Goal: Task Accomplishment & Management: Use online tool/utility

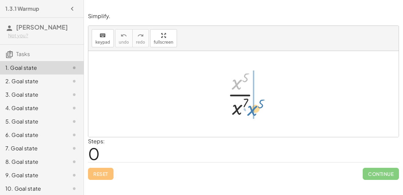
drag, startPoint x: 238, startPoint y: 85, endPoint x: 254, endPoint y: 111, distance: 29.9
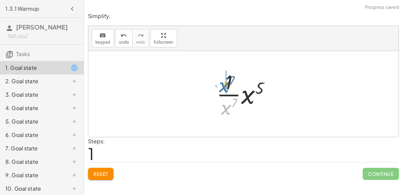
drag, startPoint x: 227, startPoint y: 108, endPoint x: 227, endPoint y: 82, distance: 25.5
click at [227, 82] on div at bounding box center [246, 94] width 66 height 52
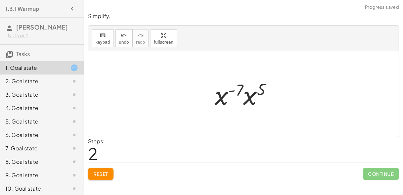
click at [238, 98] on div at bounding box center [246, 94] width 70 height 35
click at [225, 96] on div at bounding box center [246, 94] width 70 height 35
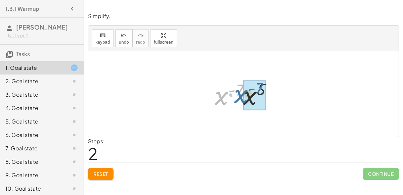
drag, startPoint x: 225, startPoint y: 96, endPoint x: 246, endPoint y: 94, distance: 21.9
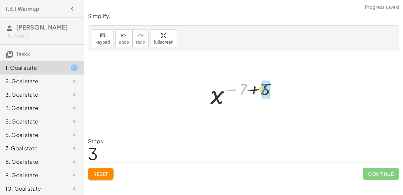
drag, startPoint x: 245, startPoint y: 90, endPoint x: 266, endPoint y: 90, distance: 21.2
click at [231, 95] on div at bounding box center [246, 94] width 49 height 33
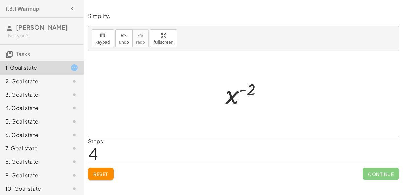
click at [103, 171] on span "Reset" at bounding box center [100, 174] width 15 height 6
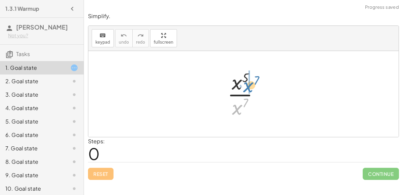
drag, startPoint x: 238, startPoint y: 106, endPoint x: 249, endPoint y: 82, distance: 26.2
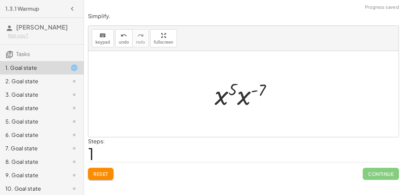
click at [233, 91] on div at bounding box center [246, 94] width 70 height 35
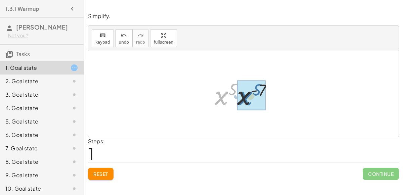
drag, startPoint x: 224, startPoint y: 94, endPoint x: 249, endPoint y: 94, distance: 24.9
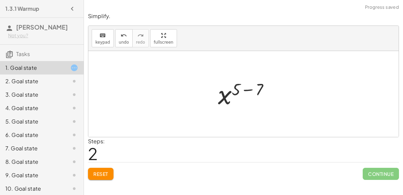
click at [248, 89] on div at bounding box center [247, 94] width 64 height 33
click at [100, 169] on button "Reset" at bounding box center [101, 174] width 26 height 12
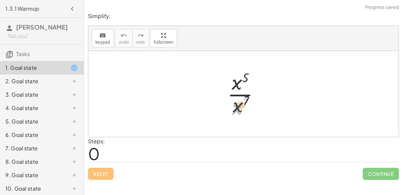
click at [239, 98] on div at bounding box center [246, 94] width 44 height 52
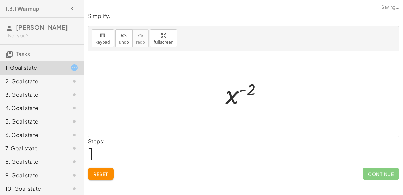
click at [91, 173] on button "Reset" at bounding box center [101, 174] width 26 height 12
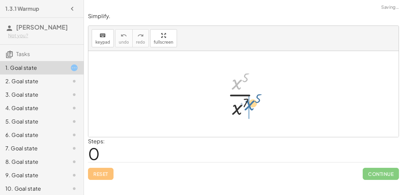
drag, startPoint x: 234, startPoint y: 84, endPoint x: 247, endPoint y: 106, distance: 25.9
click at [247, 106] on div at bounding box center [246, 94] width 44 height 52
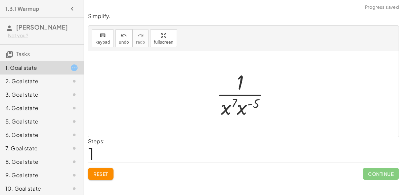
click at [244, 105] on div at bounding box center [246, 94] width 66 height 52
click at [242, 102] on div at bounding box center [246, 94] width 61 height 52
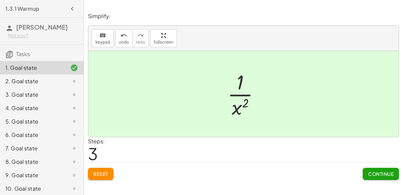
click at [380, 172] on span "Continue" at bounding box center [381, 174] width 26 height 6
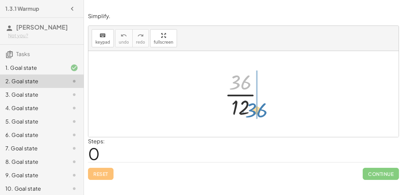
drag, startPoint x: 241, startPoint y: 85, endPoint x: 257, endPoint y: 114, distance: 32.4
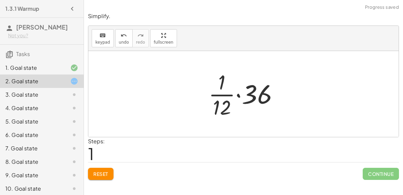
click at [238, 94] on div at bounding box center [246, 94] width 82 height 52
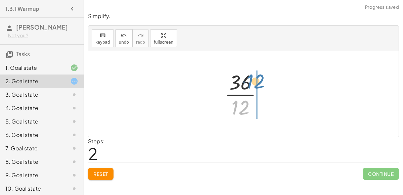
drag, startPoint x: 244, startPoint y: 108, endPoint x: 260, endPoint y: 81, distance: 31.0
click at [260, 81] on div at bounding box center [247, 94] width 50 height 52
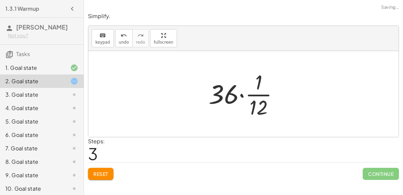
click at [241, 93] on div at bounding box center [246, 94] width 82 height 52
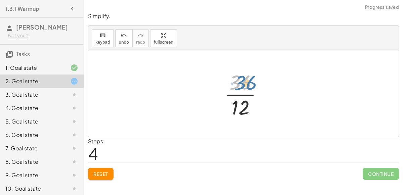
drag, startPoint x: 243, startPoint y: 80, endPoint x: 247, endPoint y: 79, distance: 3.8
click at [247, 79] on div at bounding box center [247, 94] width 50 height 52
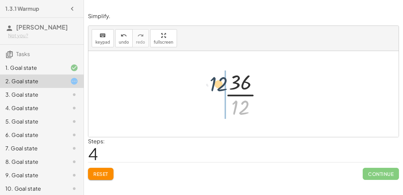
drag, startPoint x: 241, startPoint y: 113, endPoint x: 218, endPoint y: 89, distance: 33.3
click at [218, 89] on div "· 36 · 12 · · [DATE] · 1 · 36 · 12 · 36 · 12 · 36 · · [DATE] · [DATE] 36 12 · ·" at bounding box center [244, 94] width 58 height 55
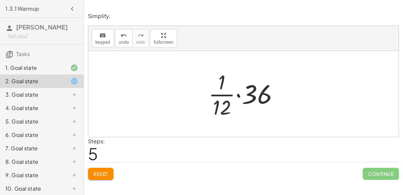
click at [239, 95] on div at bounding box center [246, 94] width 82 height 52
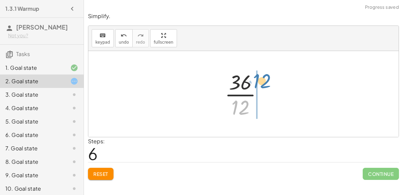
drag, startPoint x: 242, startPoint y: 108, endPoint x: 263, endPoint y: 82, distance: 33.1
click at [263, 82] on div at bounding box center [247, 94] width 50 height 52
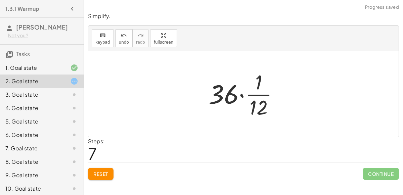
click at [240, 91] on div at bounding box center [246, 94] width 82 height 52
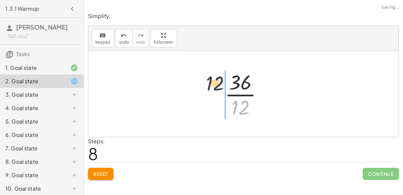
drag, startPoint x: 241, startPoint y: 108, endPoint x: 213, endPoint y: 80, distance: 39.2
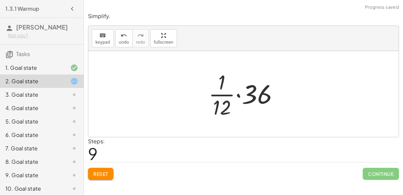
click at [96, 174] on span "Reset" at bounding box center [100, 174] width 15 height 6
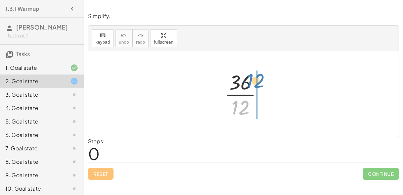
drag, startPoint x: 244, startPoint y: 104, endPoint x: 261, endPoint y: 78, distance: 31.1
click at [261, 78] on div at bounding box center [247, 94] width 50 height 52
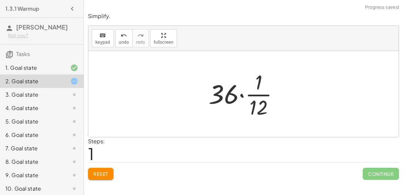
click at [95, 175] on span "Reset" at bounding box center [100, 174] width 15 height 6
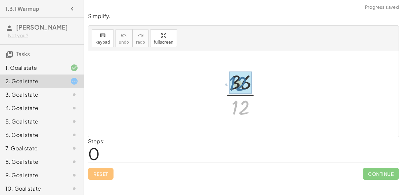
drag, startPoint x: 244, startPoint y: 105, endPoint x: 245, endPoint y: 78, distance: 26.3
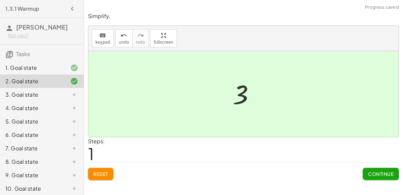
click at [368, 172] on span "Continue" at bounding box center [381, 174] width 26 height 6
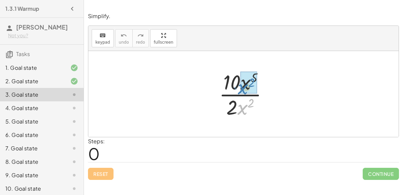
drag, startPoint x: 243, startPoint y: 103, endPoint x: 243, endPoint y: 82, distance: 21.2
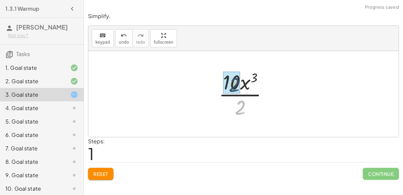
drag, startPoint x: 241, startPoint y: 105, endPoint x: 235, endPoint y: 81, distance: 24.9
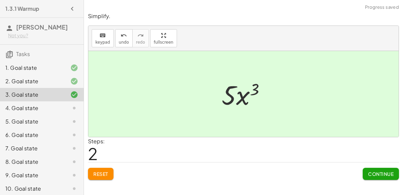
click at [364, 171] on button "Continue" at bounding box center [381, 174] width 36 height 12
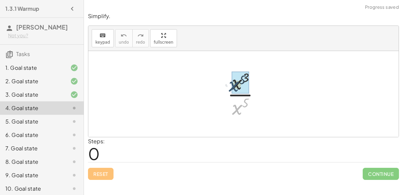
drag, startPoint x: 239, startPoint y: 107, endPoint x: 236, endPoint y: 82, distance: 25.4
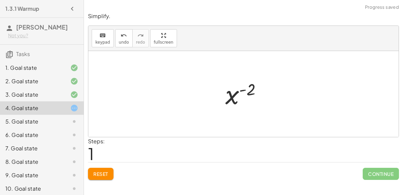
click at [239, 91] on div at bounding box center [246, 94] width 49 height 33
click at [101, 180] on div "Simplify. keyboard keypad undo undo redo redo fullscreen · x 3 · x 5 x ( + 3 − …" at bounding box center [243, 96] width 319 height 176
click at [102, 173] on span "Reset" at bounding box center [100, 174] width 15 height 6
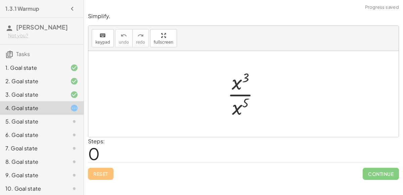
click at [102, 171] on div "Reset Continue" at bounding box center [243, 171] width 311 height 18
drag, startPoint x: 238, startPoint y: 104, endPoint x: 241, endPoint y: 79, distance: 24.7
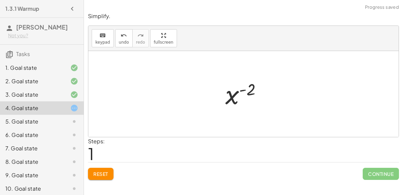
click at [244, 87] on div at bounding box center [246, 94] width 49 height 33
click at [95, 169] on button "Reset" at bounding box center [101, 174] width 26 height 12
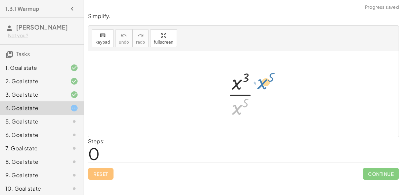
drag, startPoint x: 236, startPoint y: 108, endPoint x: 260, endPoint y: 83, distance: 34.2
click at [260, 83] on div at bounding box center [246, 94] width 44 height 52
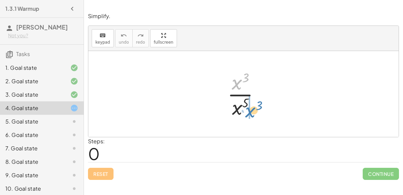
drag, startPoint x: 239, startPoint y: 80, endPoint x: 252, endPoint y: 108, distance: 30.2
click at [252, 108] on div at bounding box center [246, 94] width 44 height 52
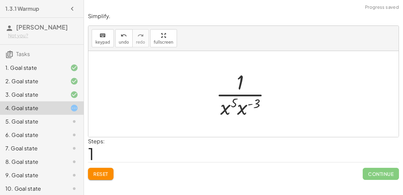
click at [252, 104] on div at bounding box center [246, 94] width 67 height 52
drag, startPoint x: 252, startPoint y: 104, endPoint x: 240, endPoint y: 102, distance: 12.2
click at [240, 102] on div at bounding box center [246, 94] width 67 height 52
drag, startPoint x: 235, startPoint y: 102, endPoint x: 253, endPoint y: 101, distance: 18.5
click at [253, 101] on div at bounding box center [246, 94] width 67 height 52
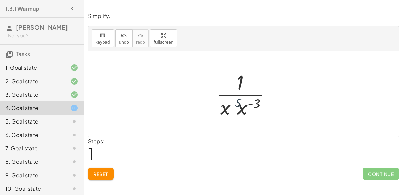
click at [254, 101] on div at bounding box center [246, 94] width 67 height 52
click at [239, 109] on div at bounding box center [246, 94] width 67 height 52
click at [242, 103] on div at bounding box center [246, 94] width 62 height 52
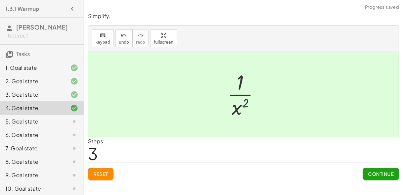
click at [44, 115] on div "5. Goal state" at bounding box center [42, 121] width 84 height 13
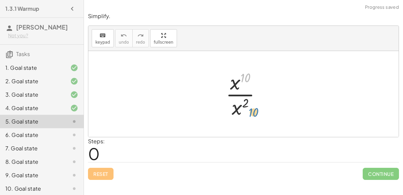
drag, startPoint x: 243, startPoint y: 77, endPoint x: 250, endPoint y: 108, distance: 31.8
click at [250, 108] on div at bounding box center [247, 94] width 48 height 52
drag, startPoint x: 234, startPoint y: 79, endPoint x: 257, endPoint y: 107, distance: 36.1
click at [257, 107] on div at bounding box center [247, 94] width 48 height 52
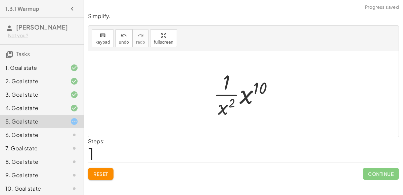
click at [233, 100] on div at bounding box center [246, 94] width 72 height 52
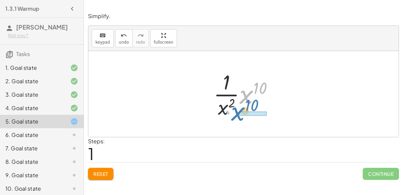
drag, startPoint x: 245, startPoint y: 92, endPoint x: 235, endPoint y: 108, distance: 19.0
click at [235, 108] on div at bounding box center [246, 94] width 72 height 52
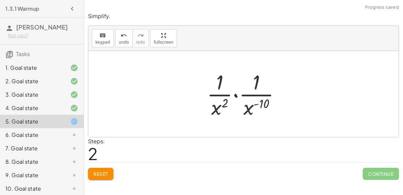
click at [258, 100] on div at bounding box center [246, 94] width 85 height 52
click at [253, 103] on div at bounding box center [246, 94] width 85 height 52
click at [106, 169] on button "Reset" at bounding box center [101, 174] width 26 height 12
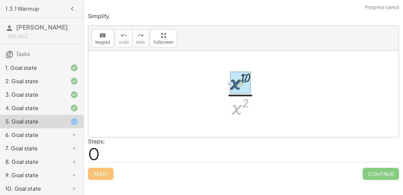
drag, startPoint x: 241, startPoint y: 105, endPoint x: 240, endPoint y: 79, distance: 25.6
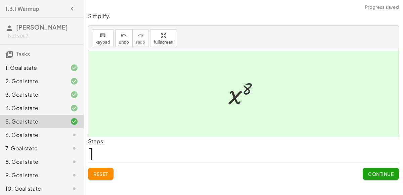
click at [48, 138] on div "6. Goal state" at bounding box center [32, 135] width 54 height 8
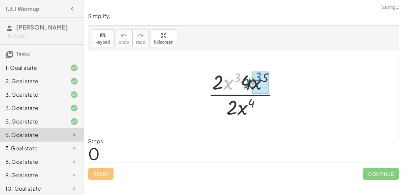
drag, startPoint x: 224, startPoint y: 82, endPoint x: 245, endPoint y: 80, distance: 21.2
click at [245, 80] on div at bounding box center [247, 94] width 84 height 52
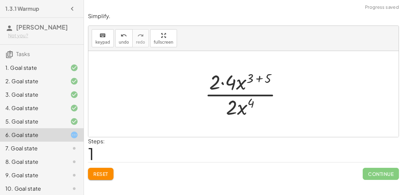
click at [260, 76] on div at bounding box center [246, 94] width 89 height 52
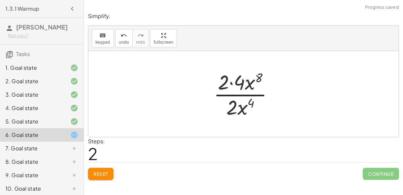
click at [230, 81] on div at bounding box center [246, 94] width 72 height 52
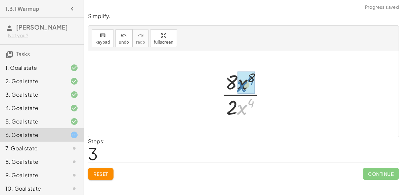
drag, startPoint x: 243, startPoint y: 109, endPoint x: 242, endPoint y: 86, distance: 23.2
click at [250, 79] on div at bounding box center [246, 94] width 56 height 52
drag, startPoint x: 240, startPoint y: 104, endPoint x: 241, endPoint y: 78, distance: 25.5
click at [241, 78] on div at bounding box center [246, 94] width 56 height 52
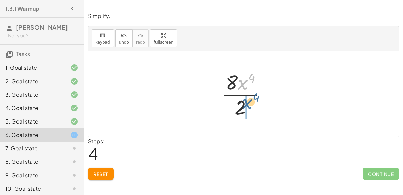
drag, startPoint x: 240, startPoint y: 85, endPoint x: 245, endPoint y: 102, distance: 17.8
click at [245, 102] on div at bounding box center [246, 94] width 56 height 52
drag, startPoint x: 231, startPoint y: 78, endPoint x: 245, endPoint y: 110, distance: 34.3
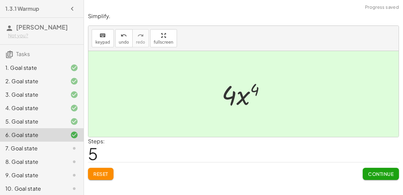
click at [53, 146] on div "7. Goal state" at bounding box center [32, 149] width 54 height 8
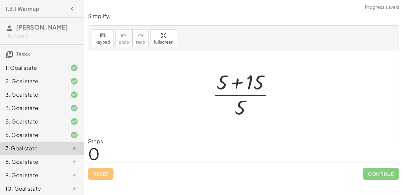
click at [232, 84] on div at bounding box center [246, 94] width 75 height 52
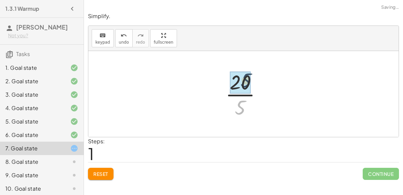
drag, startPoint x: 240, startPoint y: 107, endPoint x: 246, endPoint y: 78, distance: 28.7
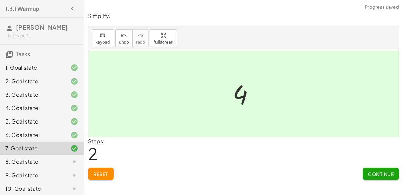
click at [46, 166] on div "8. Goal state" at bounding box center [42, 161] width 84 height 13
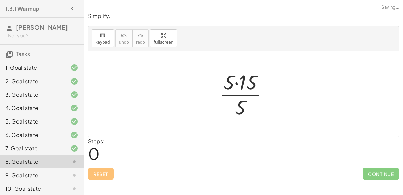
click at [240, 82] on div at bounding box center [246, 94] width 61 height 52
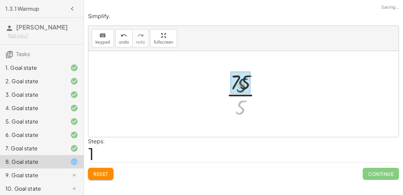
drag, startPoint x: 241, startPoint y: 104, endPoint x: 242, endPoint y: 81, distance: 23.2
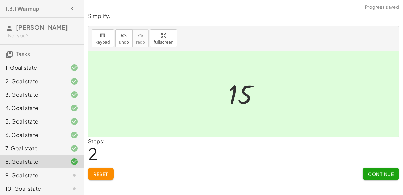
click at [75, 173] on icon at bounding box center [74, 175] width 8 height 8
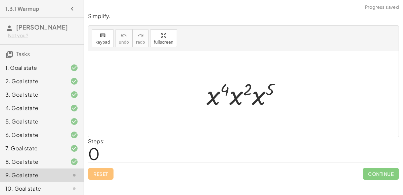
click at [217, 97] on div at bounding box center [246, 94] width 86 height 35
drag, startPoint x: 225, startPoint y: 90, endPoint x: 239, endPoint y: 90, distance: 14.1
click at [239, 90] on div at bounding box center [246, 94] width 86 height 35
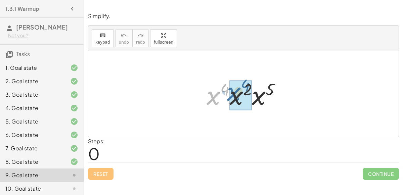
drag, startPoint x: 214, startPoint y: 95, endPoint x: 236, endPoint y: 92, distance: 22.7
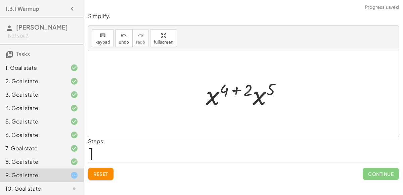
click at [237, 88] on div at bounding box center [247, 94] width 88 height 35
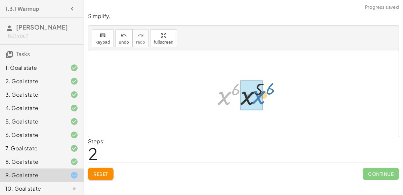
drag, startPoint x: 226, startPoint y: 91, endPoint x: 251, endPoint y: 91, distance: 25.2
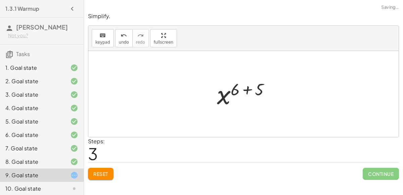
click at [248, 89] on div at bounding box center [246, 94] width 65 height 33
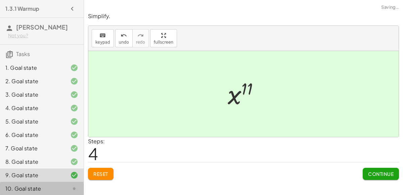
click at [52, 186] on div "10. Goal state" at bounding box center [32, 189] width 54 height 8
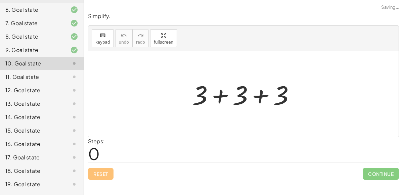
scroll to position [150, 0]
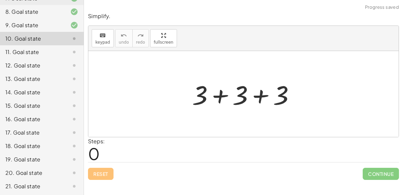
click at [213, 92] on div at bounding box center [246, 94] width 115 height 35
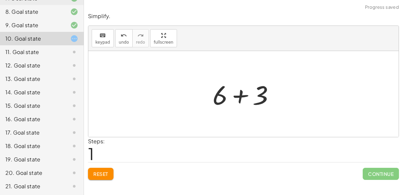
click at [242, 96] on div at bounding box center [246, 94] width 74 height 35
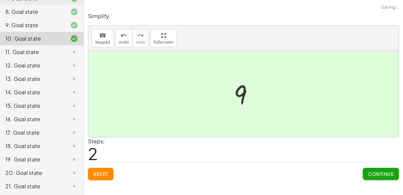
click at [72, 49] on icon at bounding box center [74, 52] width 8 height 8
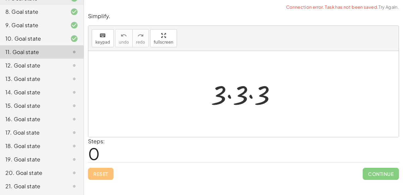
click at [226, 94] on div at bounding box center [246, 94] width 77 height 35
click at [229, 95] on div at bounding box center [246, 94] width 77 height 35
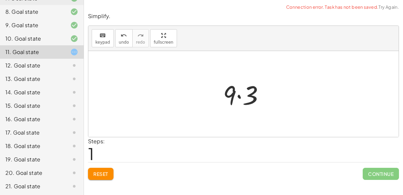
click at [242, 94] on div at bounding box center [246, 94] width 53 height 35
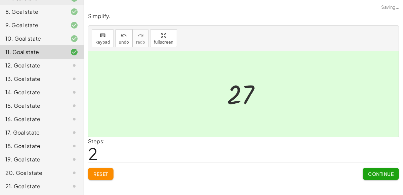
click at [66, 64] on div at bounding box center [68, 66] width 19 height 8
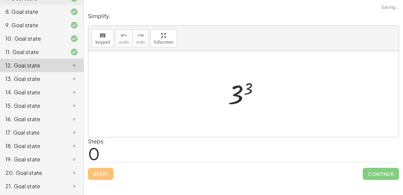
click at [242, 91] on div at bounding box center [246, 94] width 43 height 33
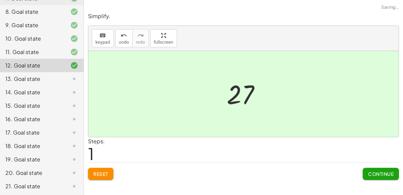
click at [77, 76] on icon at bounding box center [74, 79] width 8 height 8
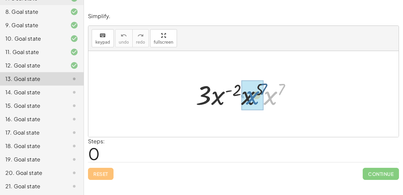
drag, startPoint x: 271, startPoint y: 96, endPoint x: 250, endPoint y: 96, distance: 20.5
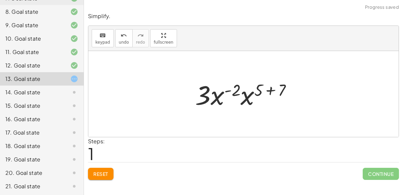
click at [266, 89] on div at bounding box center [246, 94] width 109 height 35
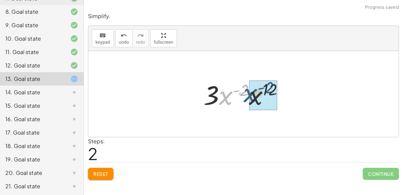
drag, startPoint x: 229, startPoint y: 96, endPoint x: 258, endPoint y: 94, distance: 30.0
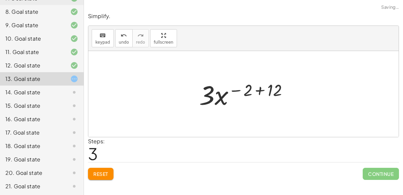
click at [258, 94] on div at bounding box center [246, 94] width 101 height 35
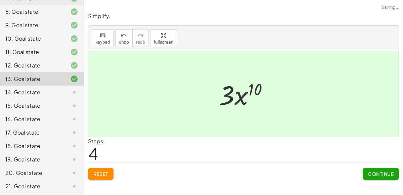
click at [75, 86] on div "14. Goal state" at bounding box center [42, 92] width 84 height 13
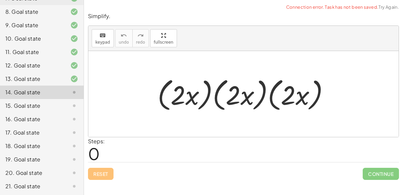
click at [190, 94] on div at bounding box center [246, 94] width 184 height 39
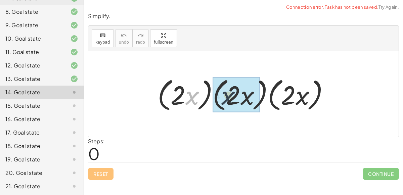
drag, startPoint x: 190, startPoint y: 94, endPoint x: 246, endPoint y: 97, distance: 56.6
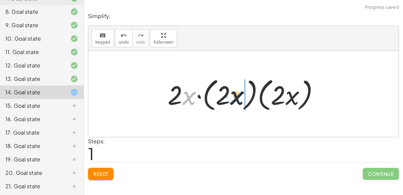
drag, startPoint x: 187, startPoint y: 95, endPoint x: 237, endPoint y: 95, distance: 49.8
click at [237, 95] on div at bounding box center [246, 94] width 164 height 39
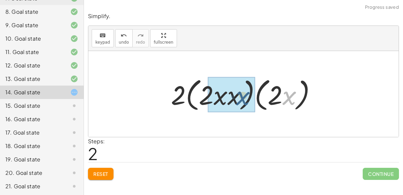
drag, startPoint x: 292, startPoint y: 96, endPoint x: 243, endPoint y: 97, distance: 48.4
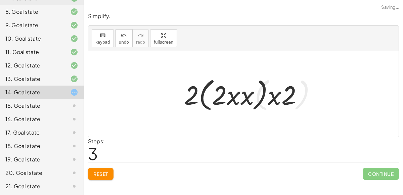
click at [243, 97] on div at bounding box center [246, 94] width 131 height 39
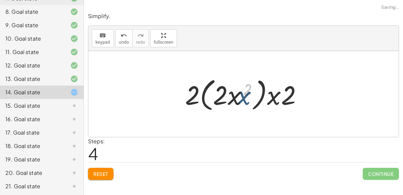
click at [243, 97] on div at bounding box center [247, 94] width 126 height 39
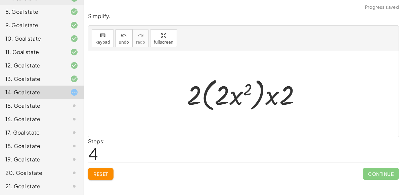
click at [237, 97] on div at bounding box center [247, 94] width 126 height 39
drag, startPoint x: 270, startPoint y: 95, endPoint x: 236, endPoint y: 95, distance: 34.3
click at [236, 95] on div at bounding box center [247, 94] width 126 height 39
click at [256, 98] on div at bounding box center [247, 94] width 126 height 39
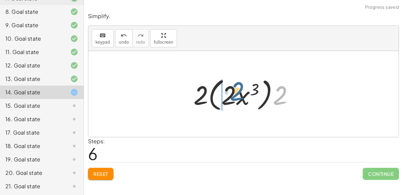
drag, startPoint x: 280, startPoint y: 95, endPoint x: 236, endPoint y: 91, distance: 43.9
click at [236, 91] on div at bounding box center [246, 94] width 112 height 39
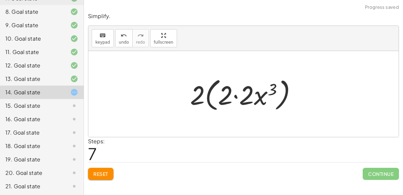
click at [234, 95] on div at bounding box center [246, 94] width 119 height 39
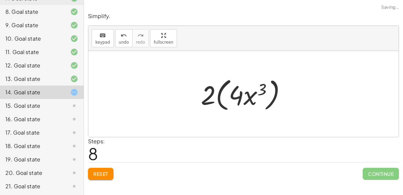
click at [201, 95] on div at bounding box center [247, 94] width 98 height 39
drag, startPoint x: 201, startPoint y: 95, endPoint x: 226, endPoint y: 97, distance: 24.6
click at [226, 97] on div at bounding box center [247, 94] width 98 height 39
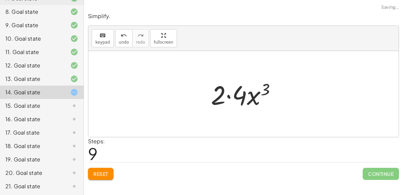
click at [238, 93] on div at bounding box center [247, 94] width 78 height 35
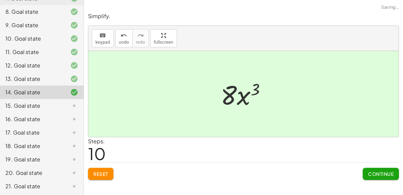
click at [66, 110] on div "15. Goal state" at bounding box center [42, 105] width 84 height 13
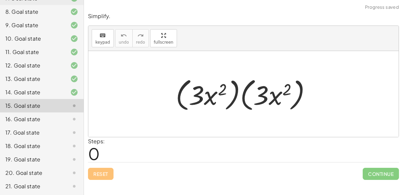
click at [208, 98] on div at bounding box center [246, 94] width 148 height 39
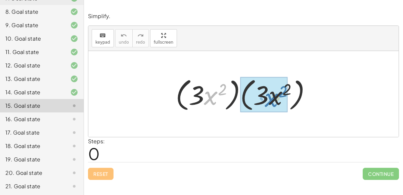
drag, startPoint x: 213, startPoint y: 97, endPoint x: 276, endPoint y: 99, distance: 63.6
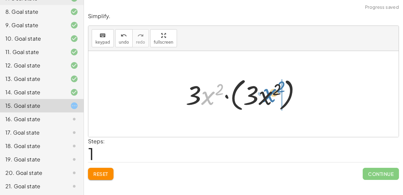
drag, startPoint x: 209, startPoint y: 96, endPoint x: 270, endPoint y: 96, distance: 60.8
click at [270, 96] on div at bounding box center [246, 94] width 127 height 39
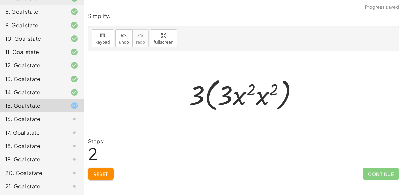
click at [264, 93] on div at bounding box center [246, 94] width 121 height 39
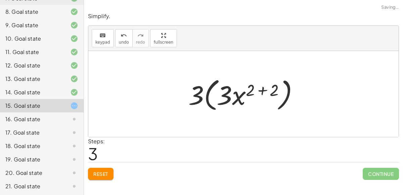
click at [260, 89] on div at bounding box center [246, 94] width 122 height 39
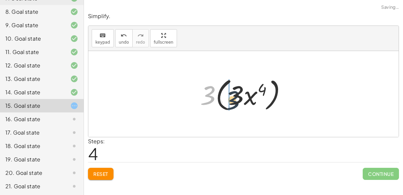
drag, startPoint x: 204, startPoint y: 97, endPoint x: 233, endPoint y: 101, distance: 28.9
click at [233, 101] on div at bounding box center [246, 94] width 98 height 39
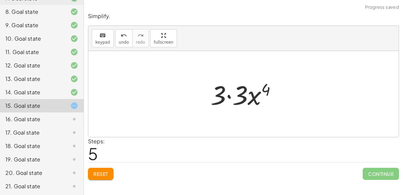
click at [236, 96] on div at bounding box center [246, 94] width 78 height 35
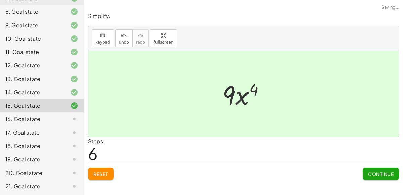
click at [75, 118] on icon at bounding box center [74, 119] width 8 height 8
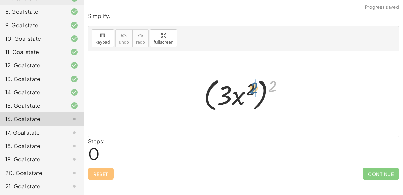
drag, startPoint x: 271, startPoint y: 89, endPoint x: 247, endPoint y: 92, distance: 23.3
click at [247, 92] on div at bounding box center [246, 94] width 92 height 39
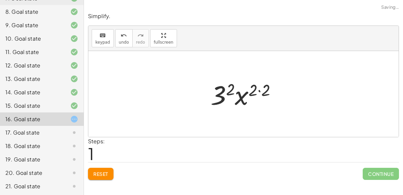
click at [259, 90] on div at bounding box center [246, 94] width 78 height 35
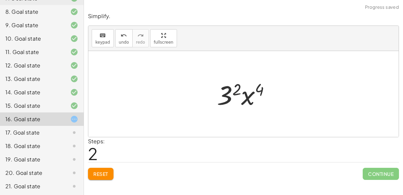
click at [237, 91] on div at bounding box center [247, 94] width 66 height 35
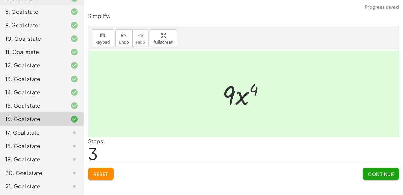
click at [72, 130] on icon at bounding box center [74, 133] width 8 height 8
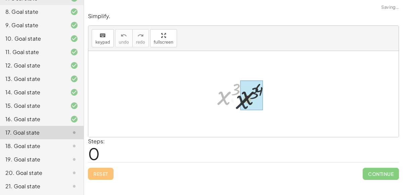
drag, startPoint x: 223, startPoint y: 94, endPoint x: 242, endPoint y: 95, distance: 18.6
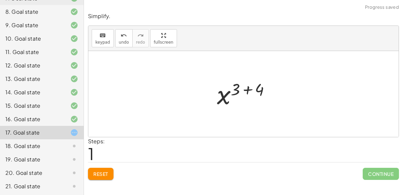
click at [247, 89] on div at bounding box center [247, 94] width 66 height 33
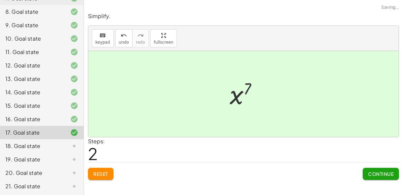
click at [64, 140] on div "18. Goal state" at bounding box center [42, 145] width 84 height 13
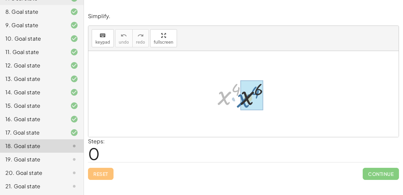
drag, startPoint x: 227, startPoint y: 91, endPoint x: 249, endPoint y: 93, distance: 21.9
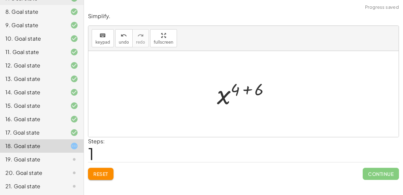
click at [248, 89] on div at bounding box center [246, 94] width 65 height 33
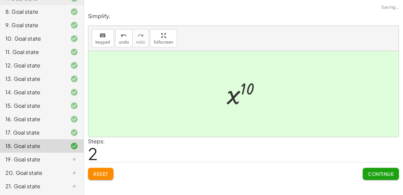
click at [75, 156] on icon at bounding box center [74, 160] width 8 height 8
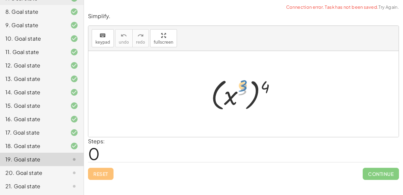
click at [239, 86] on div at bounding box center [246, 94] width 77 height 37
drag, startPoint x: 263, startPoint y: 85, endPoint x: 235, endPoint y: 87, distance: 28.3
click at [235, 87] on div at bounding box center [246, 94] width 77 height 37
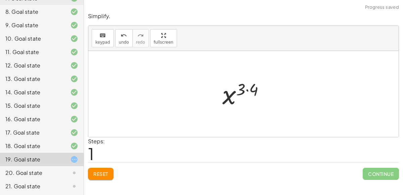
click at [249, 89] on div at bounding box center [246, 94] width 54 height 33
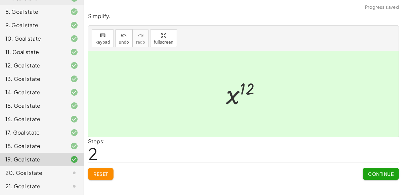
click at [67, 171] on div at bounding box center [68, 173] width 19 height 8
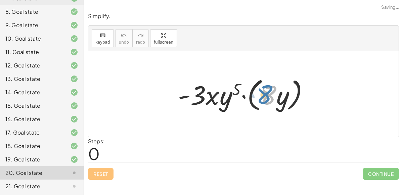
click at [272, 98] on div at bounding box center [246, 94] width 143 height 39
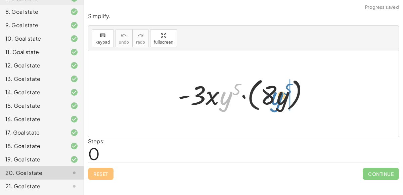
drag, startPoint x: 224, startPoint y: 94, endPoint x: 278, endPoint y: 94, distance: 53.8
click at [278, 94] on div at bounding box center [246, 94] width 143 height 39
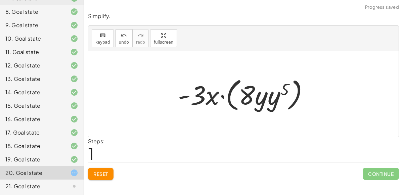
click at [275, 96] on div at bounding box center [246, 94] width 143 height 39
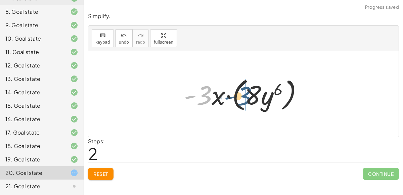
drag, startPoint x: 208, startPoint y: 97, endPoint x: 259, endPoint y: 98, distance: 50.8
click at [259, 98] on div at bounding box center [246, 94] width 131 height 39
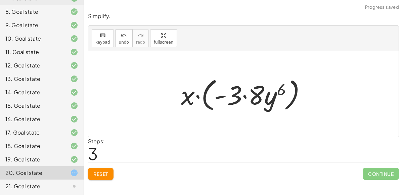
click at [258, 98] on div at bounding box center [246, 94] width 137 height 39
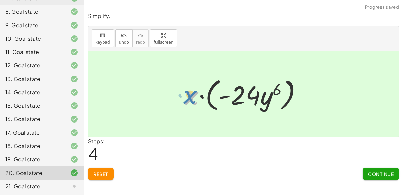
click at [196, 96] on div at bounding box center [246, 94] width 129 height 39
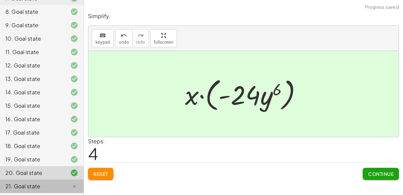
click at [72, 181] on div "21. Goal state" at bounding box center [42, 186] width 84 height 13
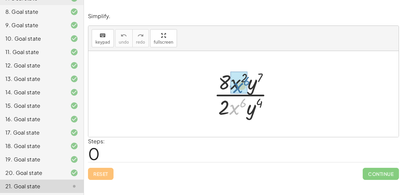
drag, startPoint x: 234, startPoint y: 109, endPoint x: 238, endPoint y: 85, distance: 23.8
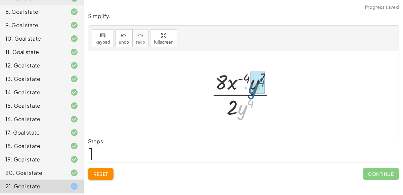
drag, startPoint x: 246, startPoint y: 106, endPoint x: 257, endPoint y: 83, distance: 25.3
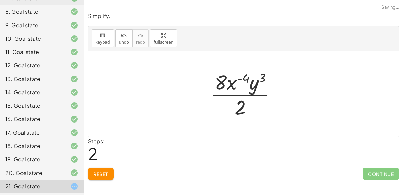
click at [257, 82] on div at bounding box center [246, 94] width 78 height 52
drag, startPoint x: 237, startPoint y: 104, endPoint x: 221, endPoint y: 79, distance: 30.0
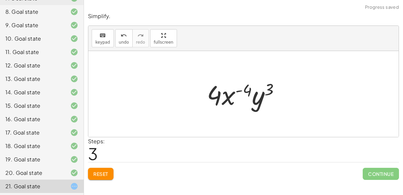
click at [245, 92] on div at bounding box center [246, 94] width 85 height 35
click at [247, 91] on div at bounding box center [246, 94] width 85 height 35
drag, startPoint x: 247, startPoint y: 91, endPoint x: 265, endPoint y: 88, distance: 18.5
click at [265, 88] on div at bounding box center [246, 94] width 85 height 35
drag, startPoint x: 252, startPoint y: 94, endPoint x: 240, endPoint y: 92, distance: 12.3
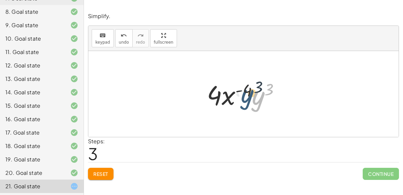
click at [240, 92] on div at bounding box center [246, 94] width 85 height 35
drag, startPoint x: 225, startPoint y: 94, endPoint x: 243, endPoint y: 93, distance: 18.5
click at [243, 93] on div at bounding box center [246, 94] width 85 height 35
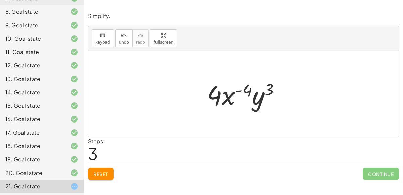
click at [107, 170] on button "Reset" at bounding box center [101, 174] width 26 height 12
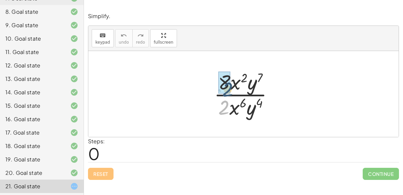
drag, startPoint x: 225, startPoint y: 105, endPoint x: 228, endPoint y: 84, distance: 21.4
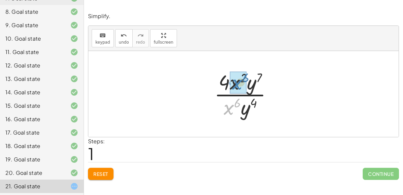
drag, startPoint x: 228, startPoint y: 109, endPoint x: 236, endPoint y: 83, distance: 26.6
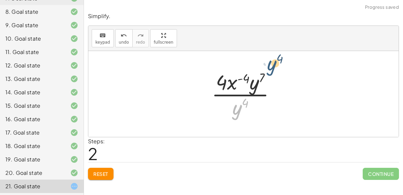
drag, startPoint x: 236, startPoint y: 112, endPoint x: 273, endPoint y: 67, distance: 57.9
click at [273, 67] on div "· 8 · x 2 · y 7 · 2 · x 6 · y 4 · 4 · x 2 · y 7 · x 6 · y 4 · 4 · x ( + 2 − 6 )…" at bounding box center [244, 94] width 84 height 55
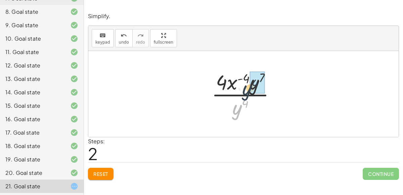
drag, startPoint x: 237, startPoint y: 111, endPoint x: 255, endPoint y: 83, distance: 32.9
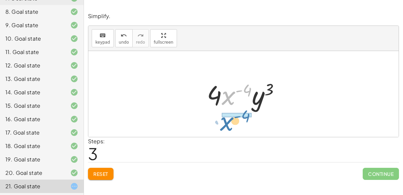
drag, startPoint x: 230, startPoint y: 94, endPoint x: 228, endPoint y: 120, distance: 25.6
click at [228, 120] on div "· 8 · x 2 · y 7 · 2 · x 6 · y 4 · 4 · x 2 · y 7 · x 6 · y 4 · 4 · x ( + 2 − 6 )…" at bounding box center [243, 94] width 311 height 86
